Goal: Task Accomplishment & Management: Complete application form

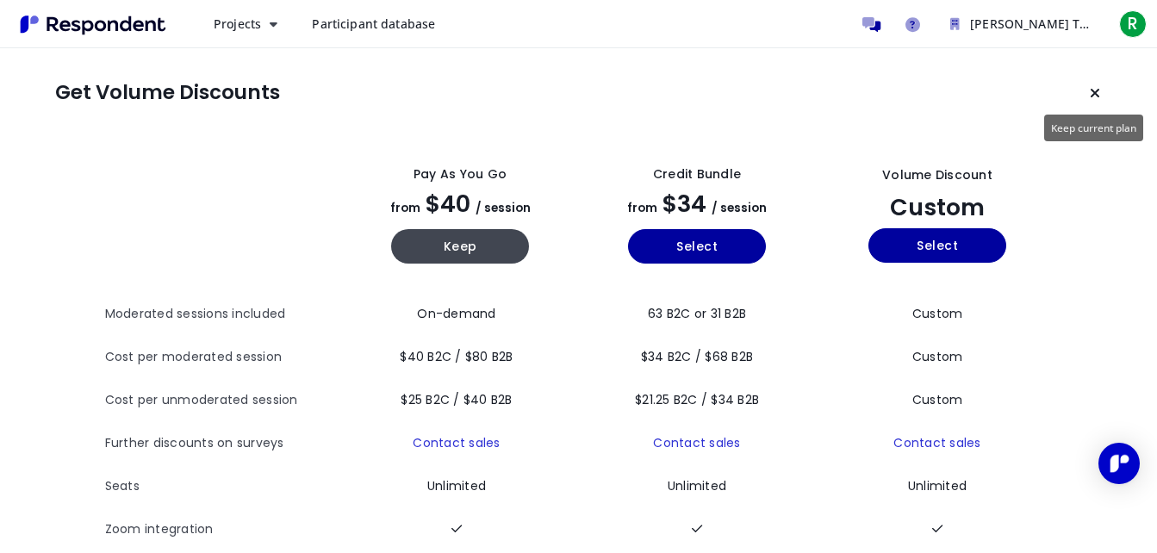
click at [1092, 96] on icon "Keep current plan" at bounding box center [1094, 93] width 10 height 14
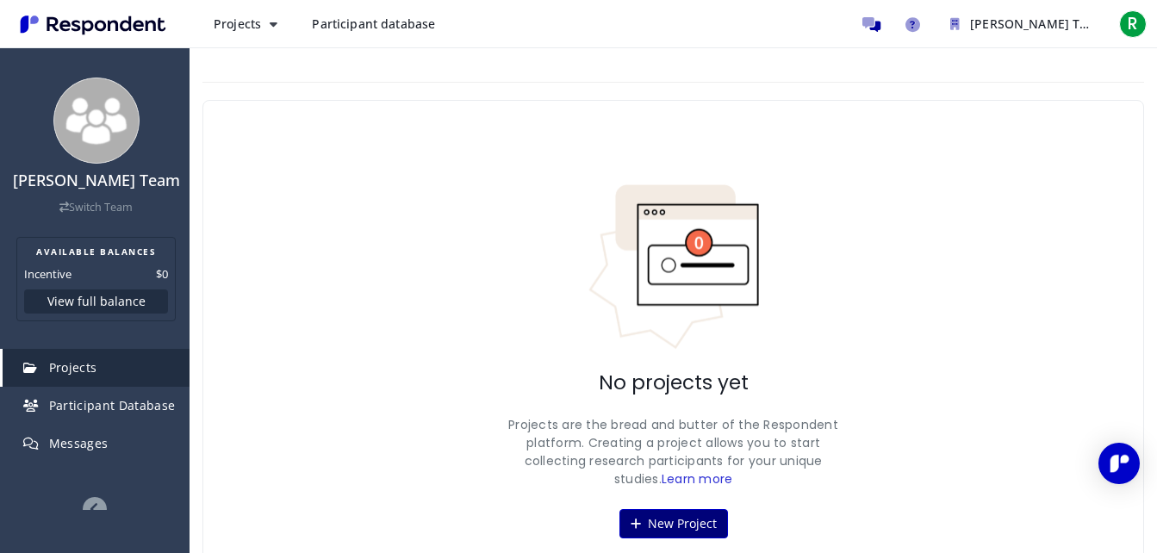
click at [660, 526] on button "New Project" at bounding box center [673, 523] width 109 height 29
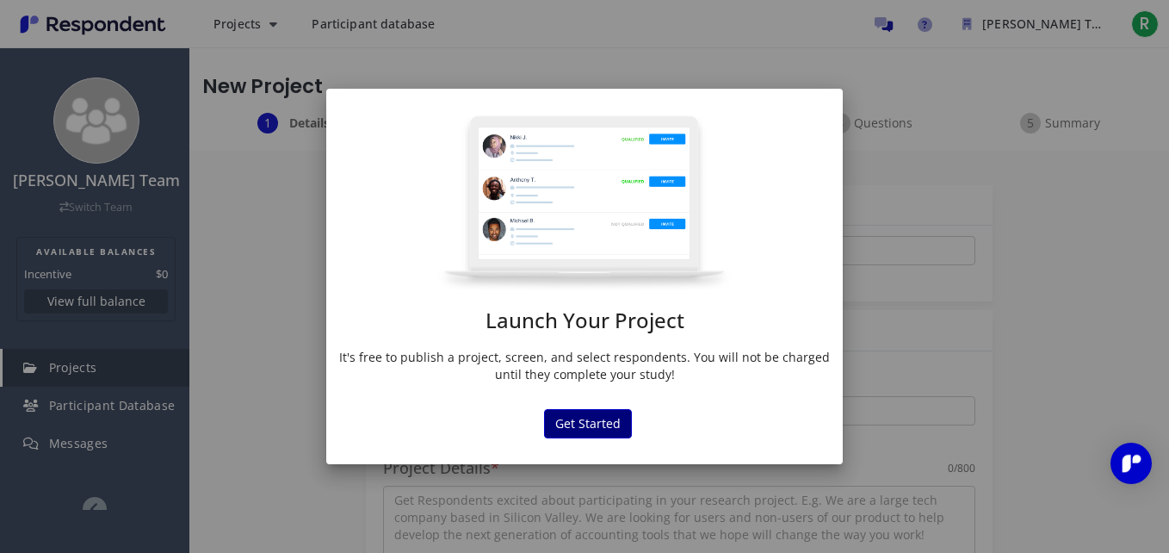
click at [610, 430] on button "Get Started" at bounding box center [588, 423] width 88 height 29
